Goal: Information Seeking & Learning: Learn about a topic

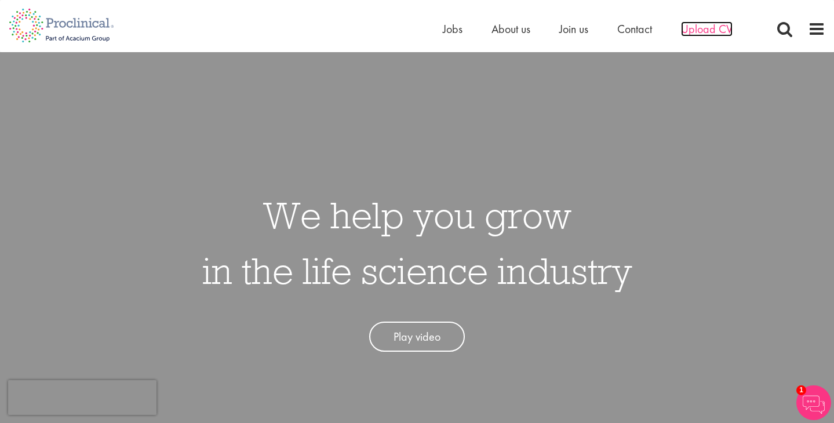
click at [708, 30] on span "Upload CV" at bounding box center [707, 28] width 52 height 15
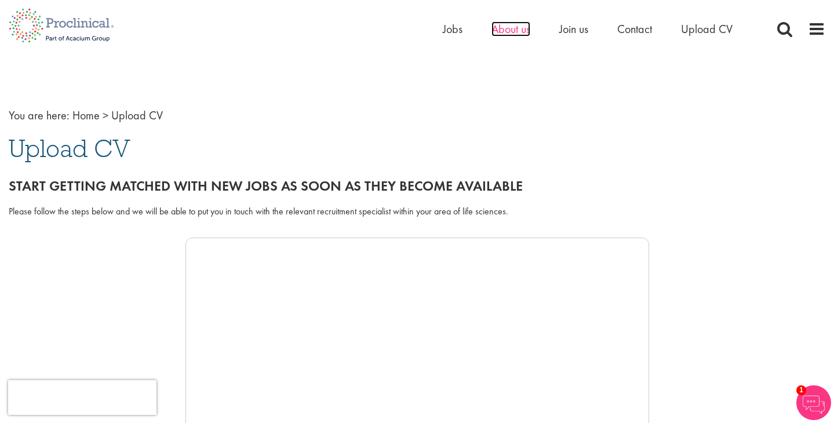
click at [502, 30] on span "About us" at bounding box center [511, 28] width 39 height 15
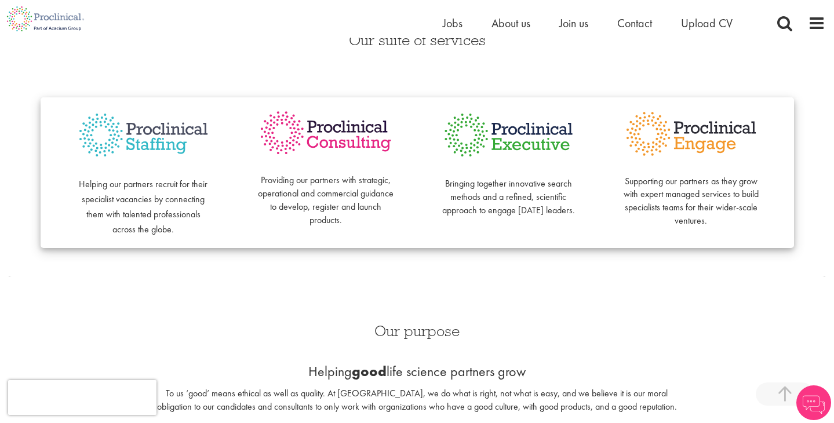
scroll to position [282, 0]
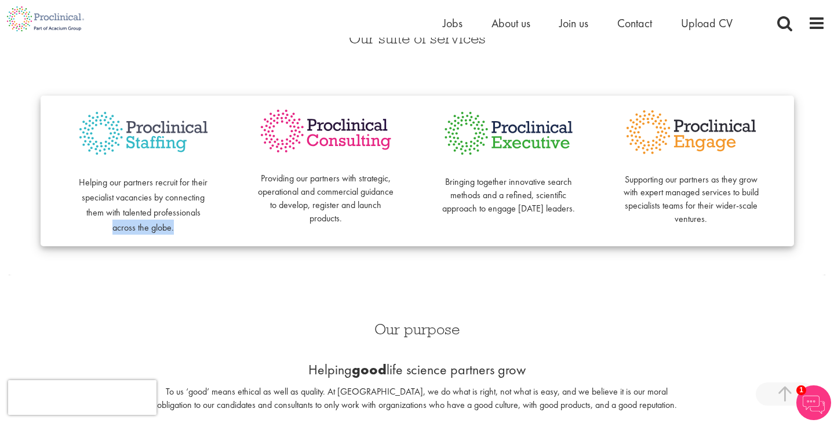
drag, startPoint x: 106, startPoint y: 228, endPoint x: 223, endPoint y: 229, distance: 116.5
click at [223, 229] on div "Helping our partners recruit for their specialist vacancies by connecting them …" at bounding box center [143, 171] width 183 height 128
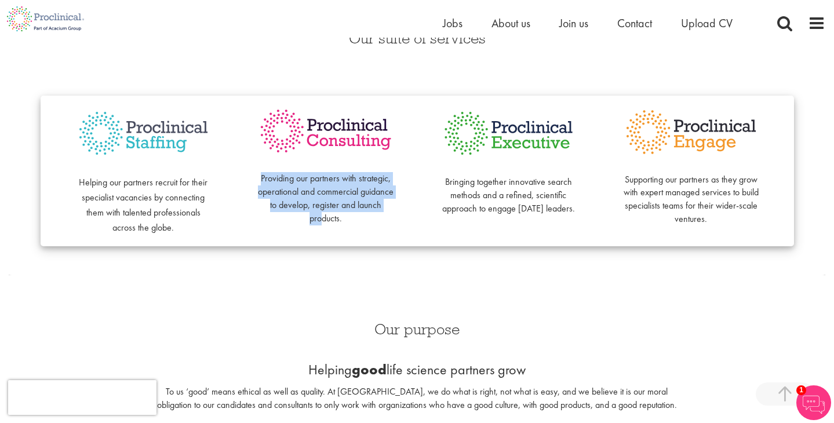
drag, startPoint x: 253, startPoint y: 176, endPoint x: 335, endPoint y: 221, distance: 93.4
click at [335, 221] on div "Providing our partners with strategic, operational and commercial guidance to d…" at bounding box center [326, 171] width 183 height 128
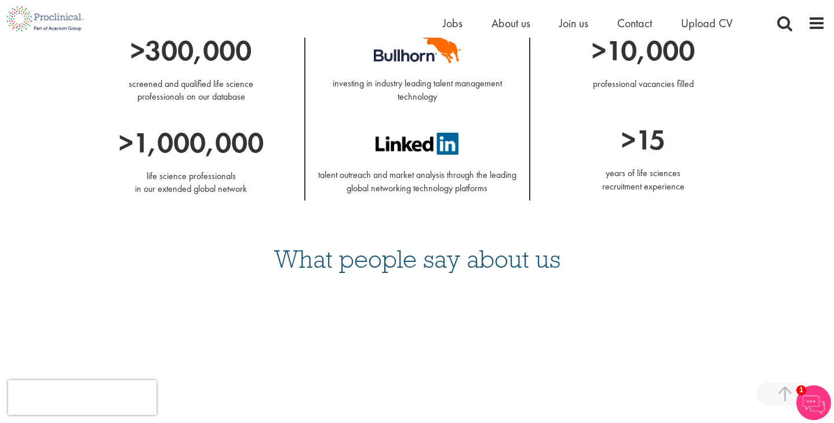
scroll to position [535, 0]
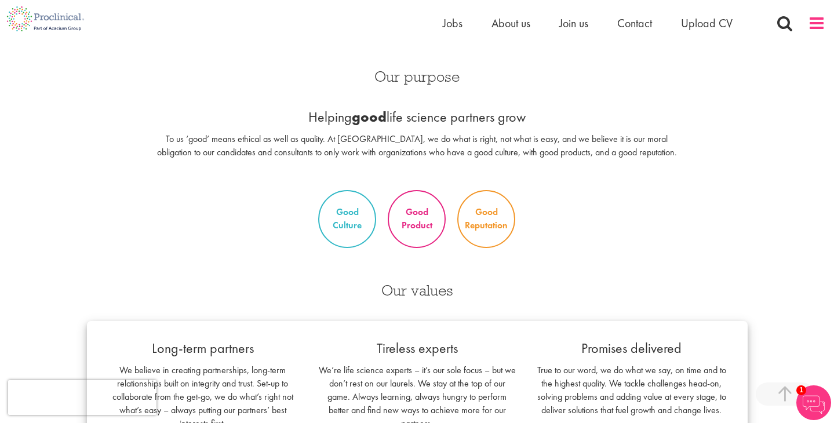
click at [820, 26] on span at bounding box center [816, 22] width 17 height 17
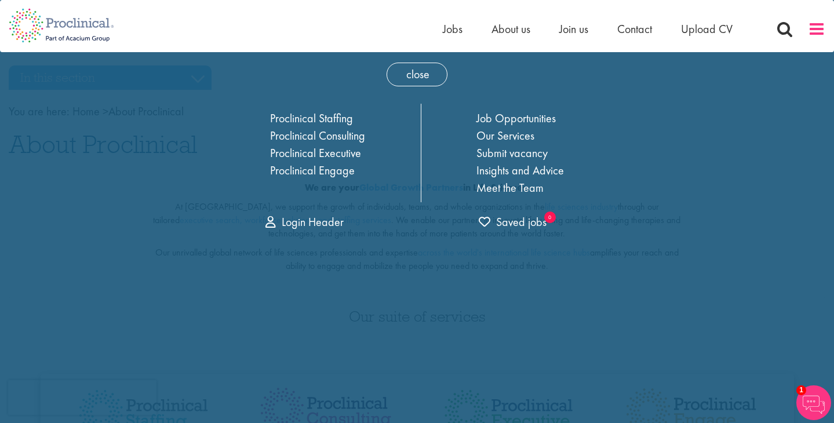
scroll to position [0, 0]
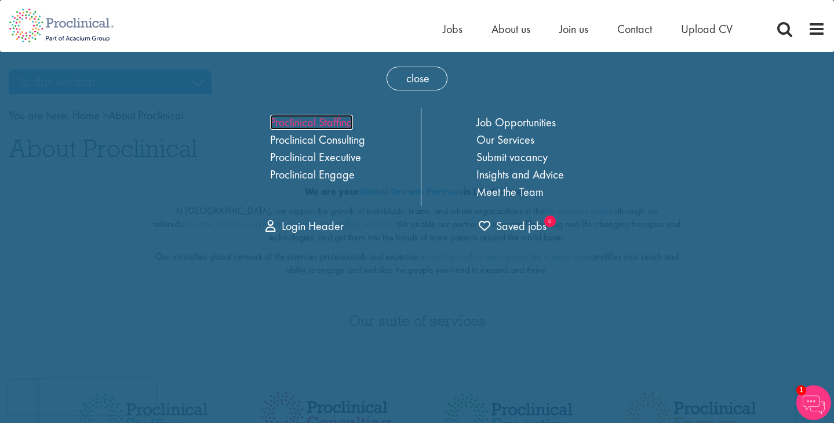
click at [328, 119] on link "Proclinical Staffing" at bounding box center [311, 122] width 83 height 15
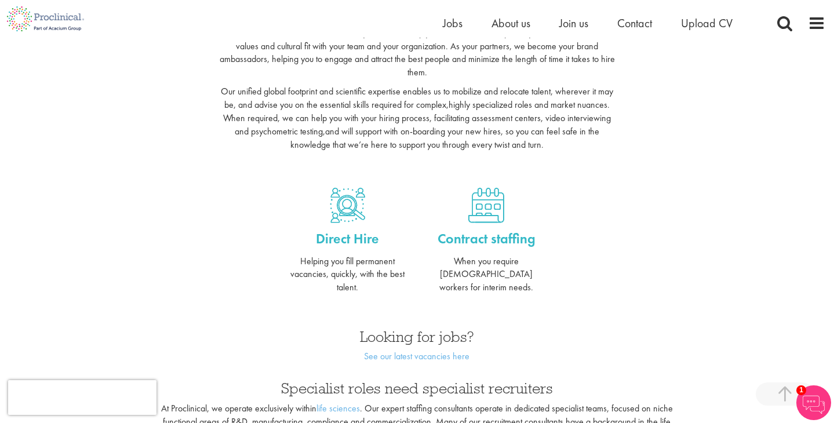
scroll to position [369, 0]
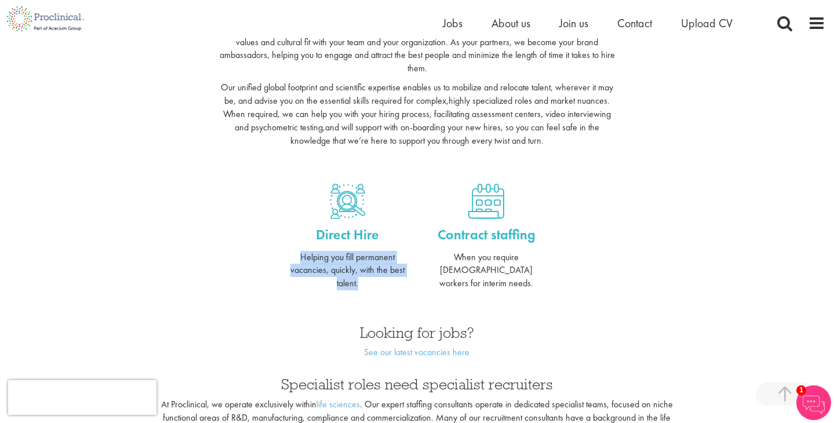
drag, startPoint x: 290, startPoint y: 258, endPoint x: 369, endPoint y: 292, distance: 85.9
click at [369, 293] on div "Direct Hire Helping you fill permanent vacancies, quickly, with the best talent." at bounding box center [347, 234] width 139 height 124
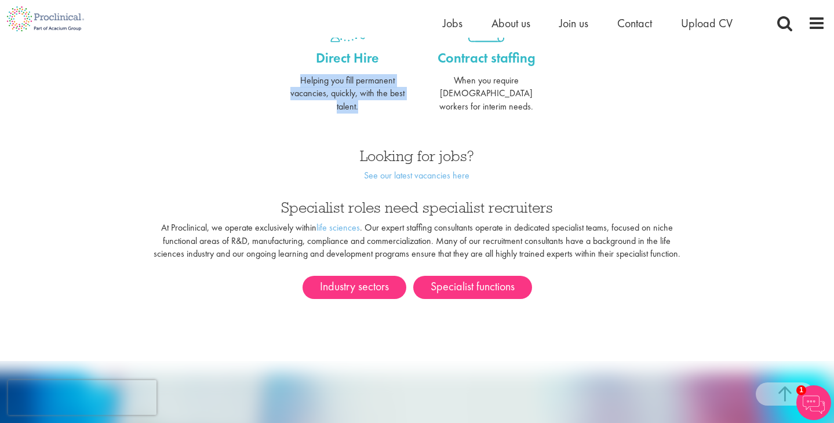
scroll to position [573, 0]
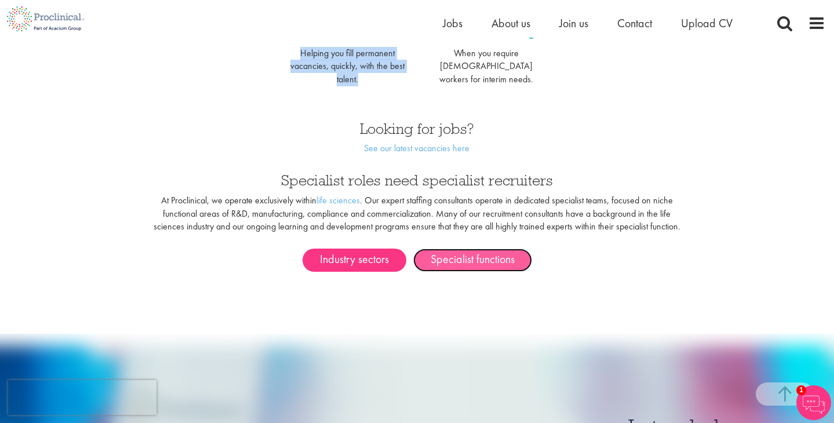
click at [468, 249] on link "Specialist functions" at bounding box center [472, 260] width 119 height 23
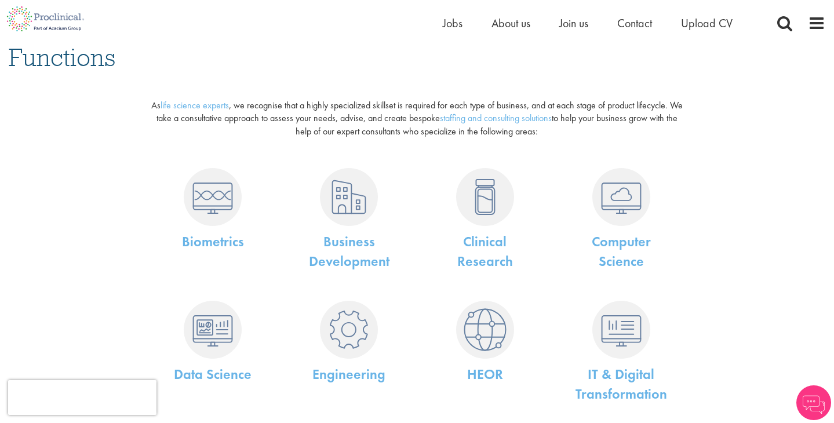
scroll to position [93, 0]
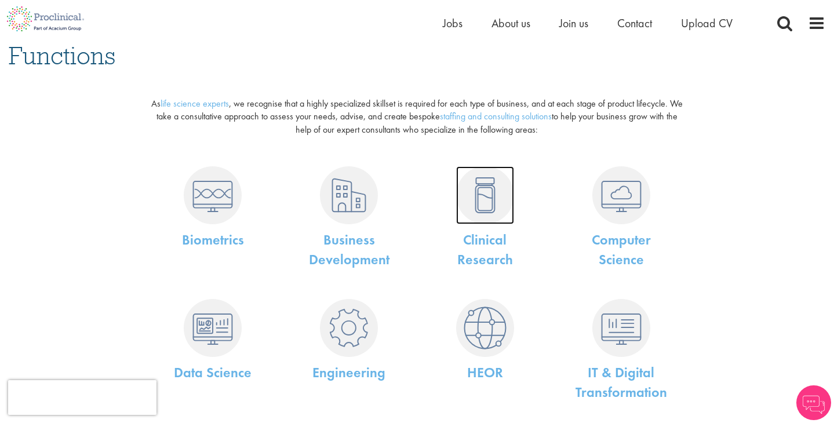
click at [483, 199] on img at bounding box center [485, 195] width 58 height 58
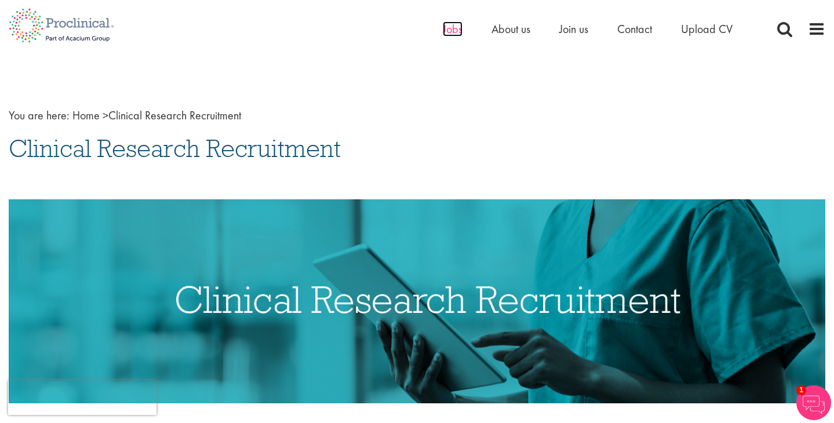
click at [447, 31] on span "Jobs" at bounding box center [453, 28] width 20 height 15
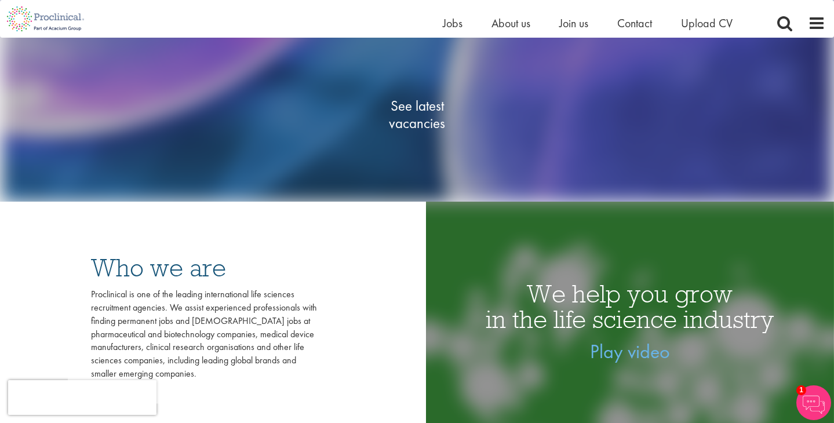
scroll to position [154, 0]
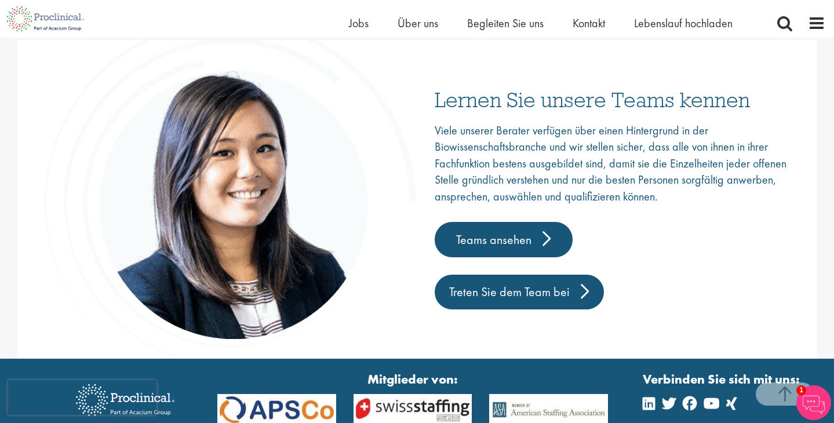
scroll to position [1864, 0]
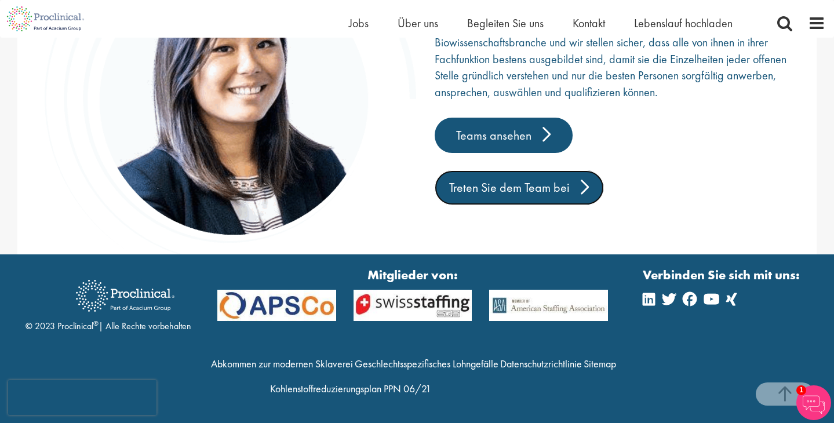
click at [514, 187] on font "Treten Sie dem Team bei" at bounding box center [509, 187] width 121 height 17
click at [555, 188] on font "Treten Sie dem Team bei" at bounding box center [509, 187] width 121 height 17
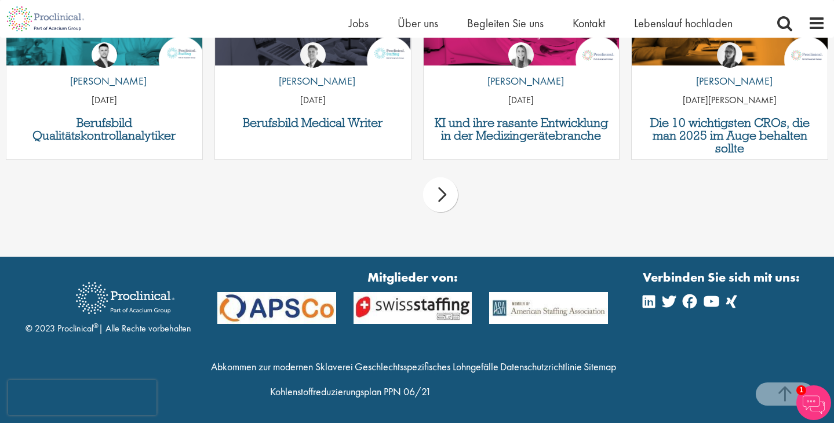
scroll to position [1657, 0]
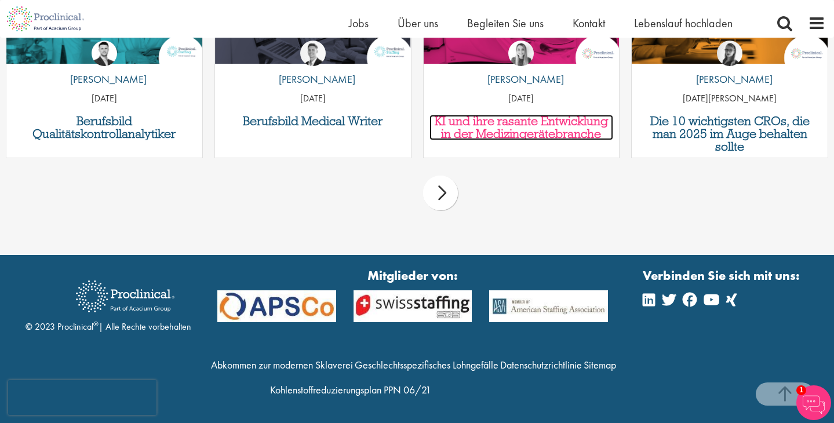
click at [575, 141] on font "KI und ihre rasante Entwicklung in der Medizingerätebranche" at bounding box center [521, 127] width 173 height 28
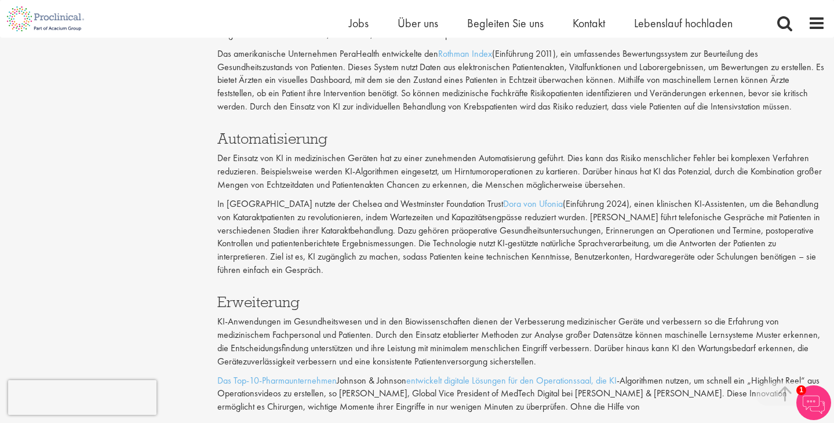
scroll to position [1227, 0]
